Goal: Find specific page/section: Find specific page/section

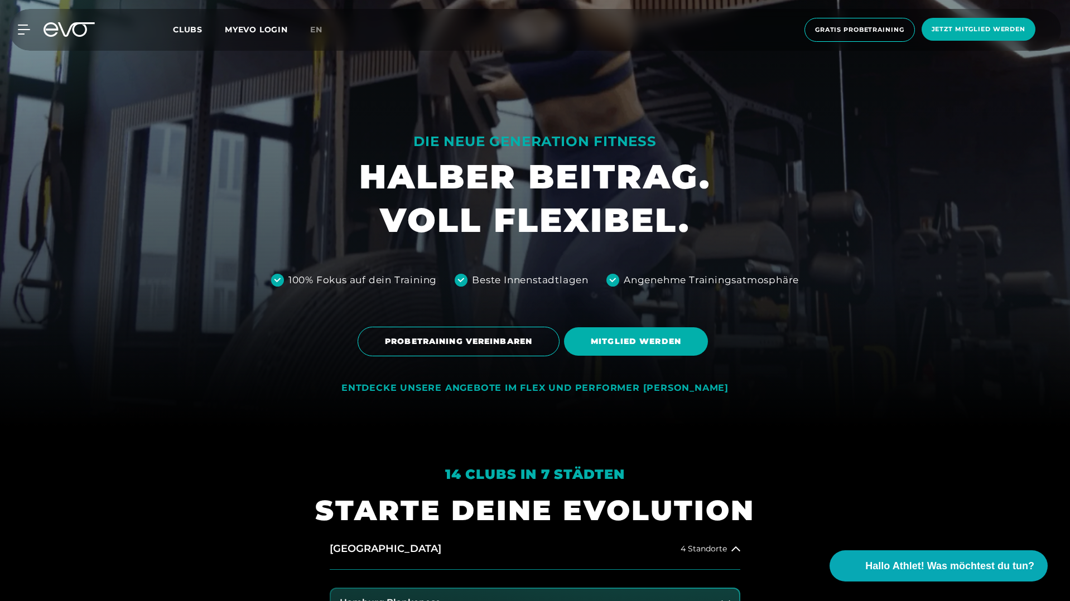
scroll to position [177, 0]
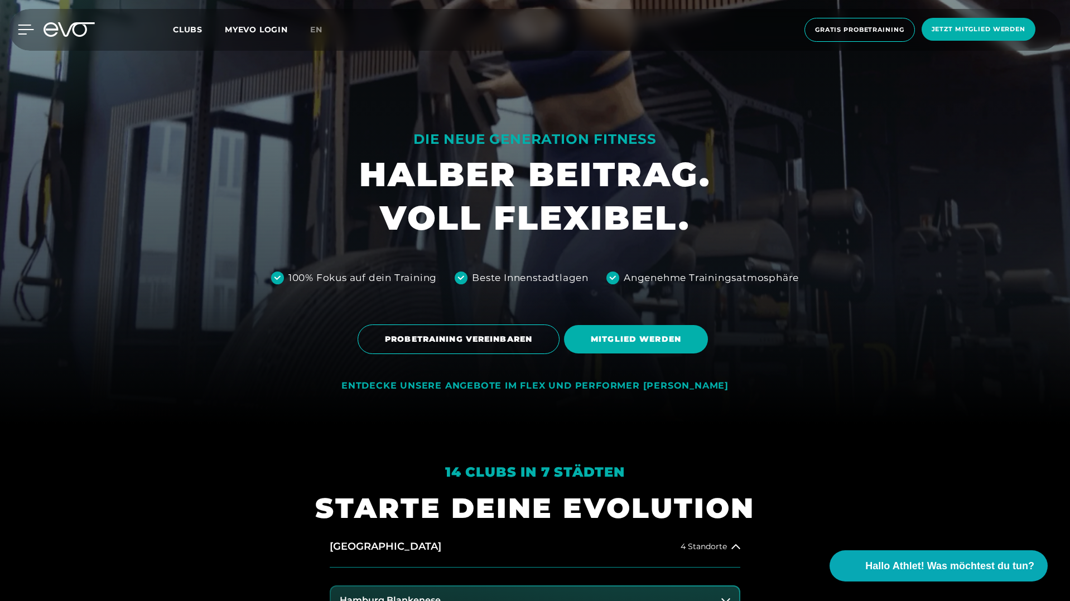
click at [26, 32] on icon at bounding box center [26, 30] width 16 height 10
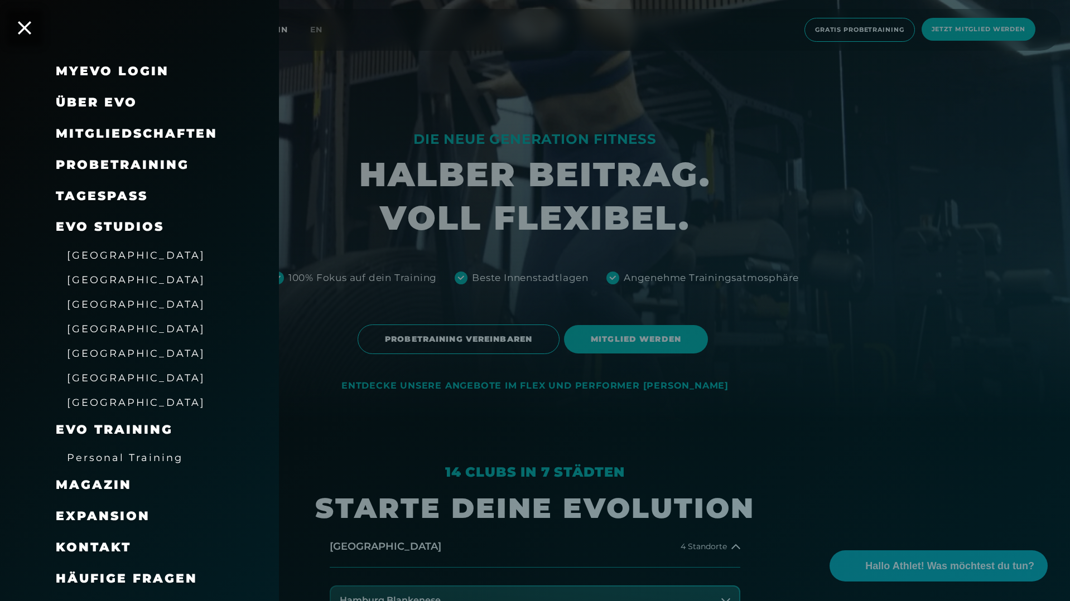
click at [97, 278] on span "[GEOGRAPHIC_DATA]" at bounding box center [136, 280] width 138 height 12
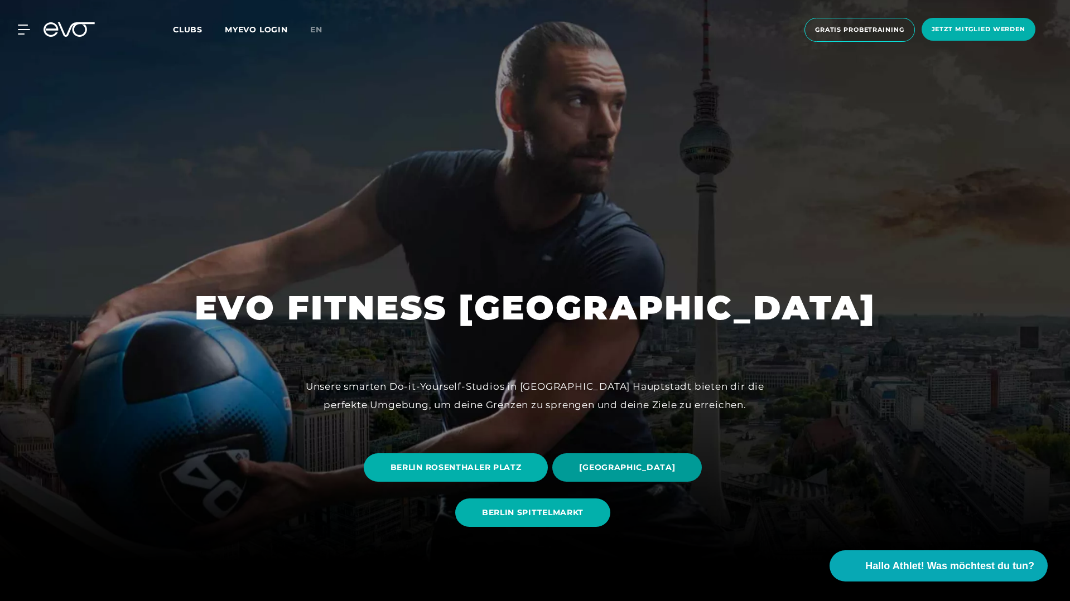
scroll to position [54, 0]
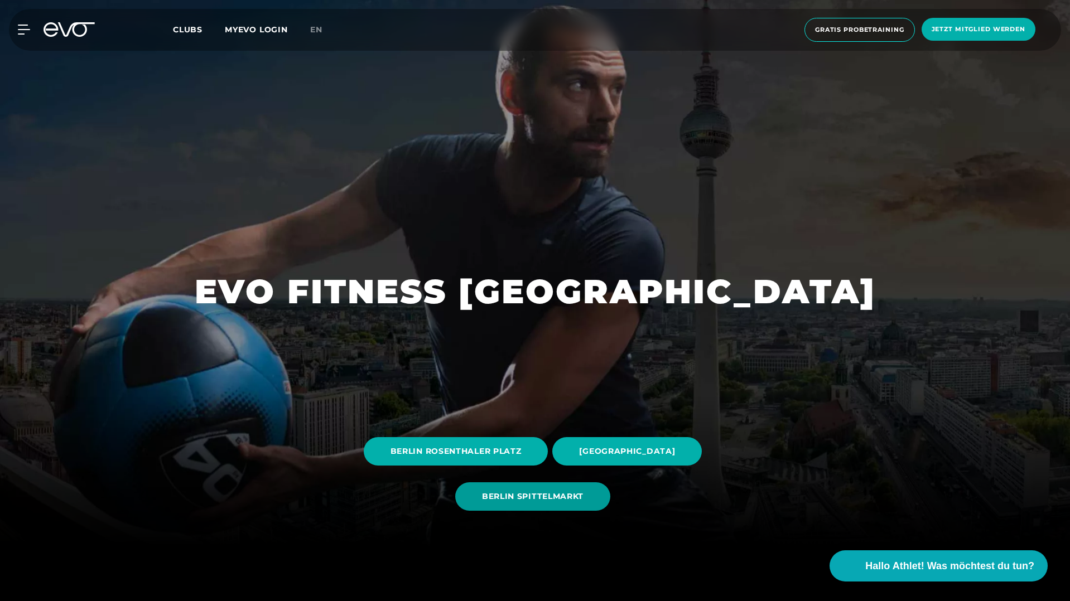
click at [545, 498] on span "BERLIN SPITTELMARKT" at bounding box center [532, 497] width 101 height 12
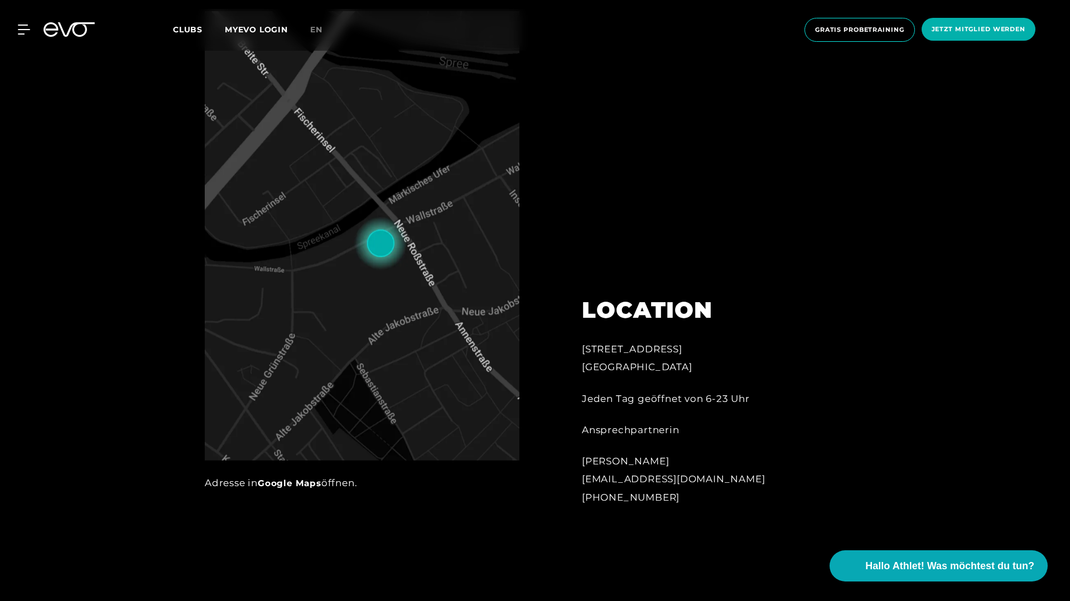
scroll to position [631, 0]
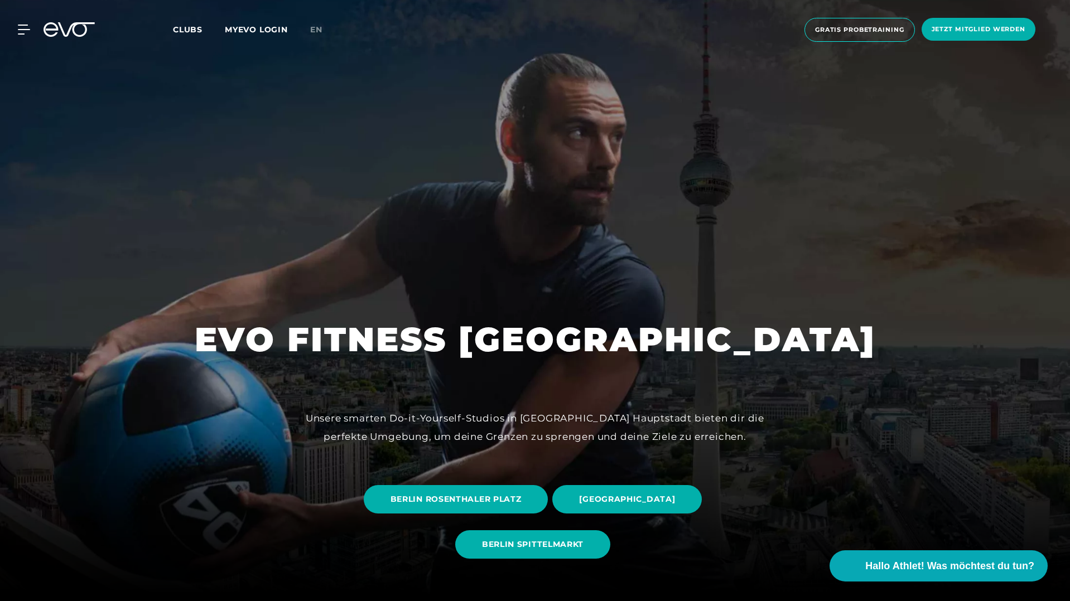
scroll to position [204, 0]
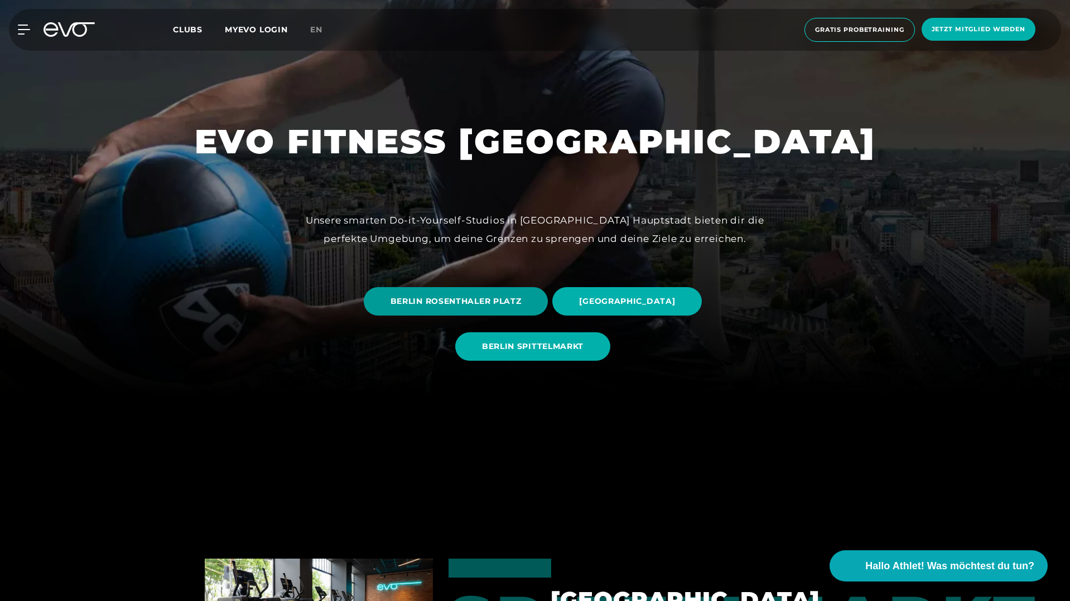
click at [482, 307] on span "BERLIN ROSENTHALER PLATZ" at bounding box center [455, 302] width 131 height 12
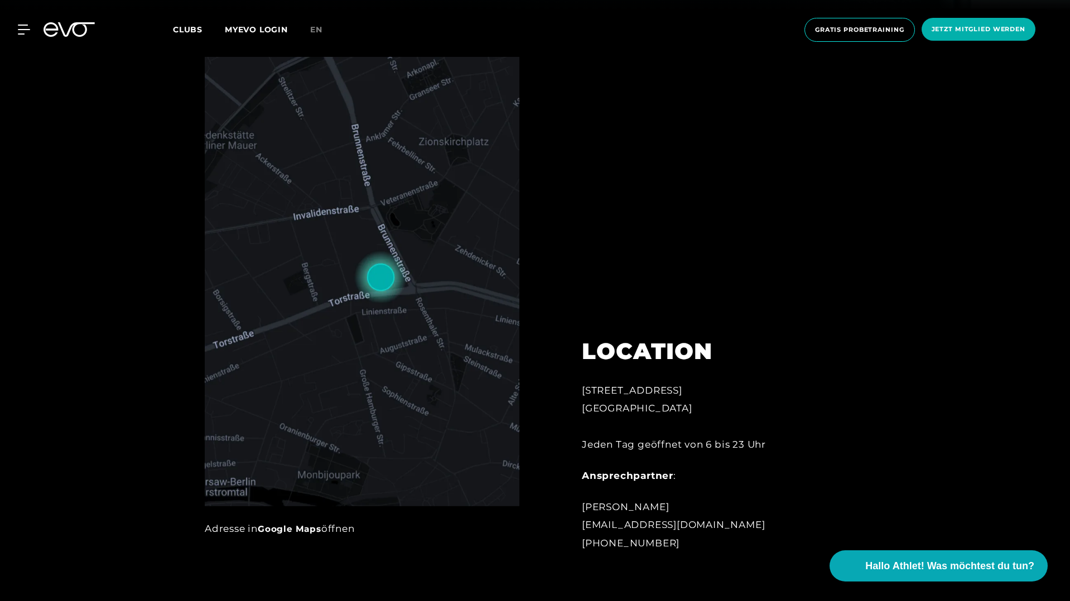
scroll to position [602, 0]
